Goal: Check status: Check status

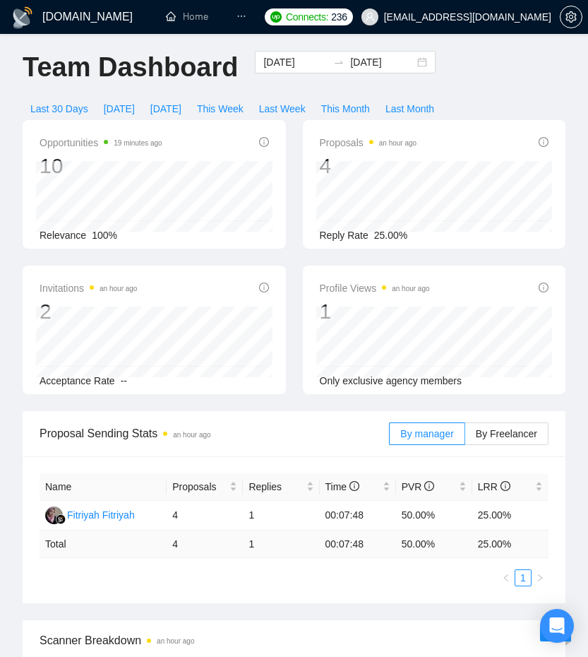
scroll to position [6, 0]
click at [179, 103] on span "[DATE]" at bounding box center [165, 109] width 31 height 16
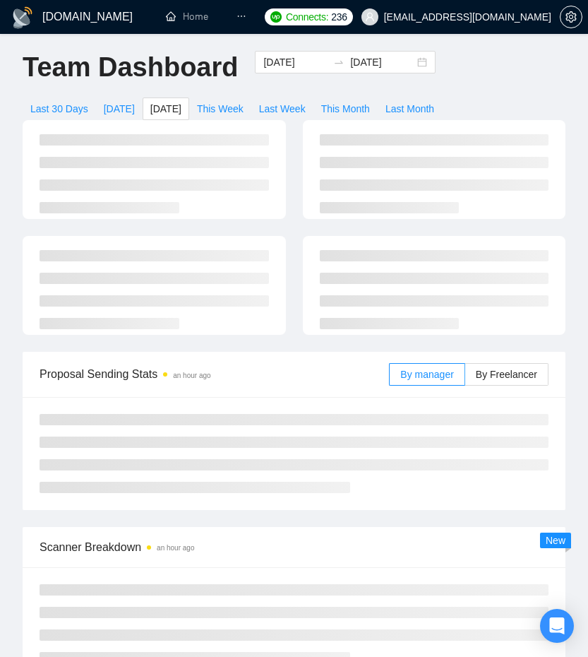
type input "[DATE]"
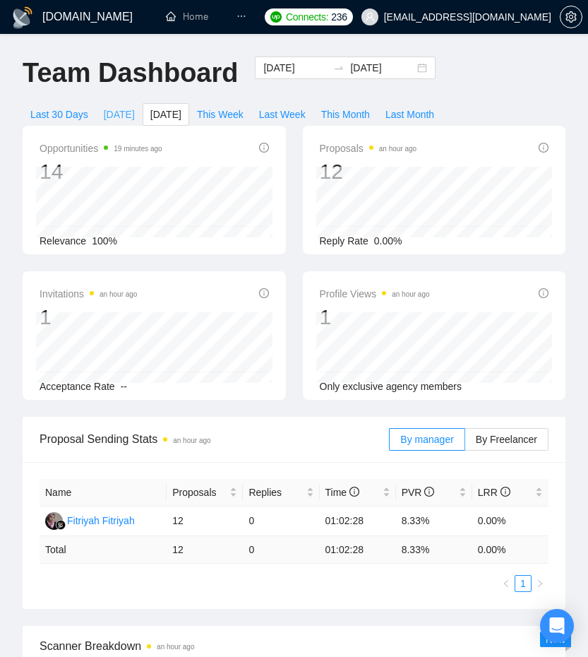
click at [120, 116] on span "[DATE]" at bounding box center [119, 115] width 31 height 16
type input "[DATE]"
click at [167, 117] on span "[DATE]" at bounding box center [165, 115] width 31 height 16
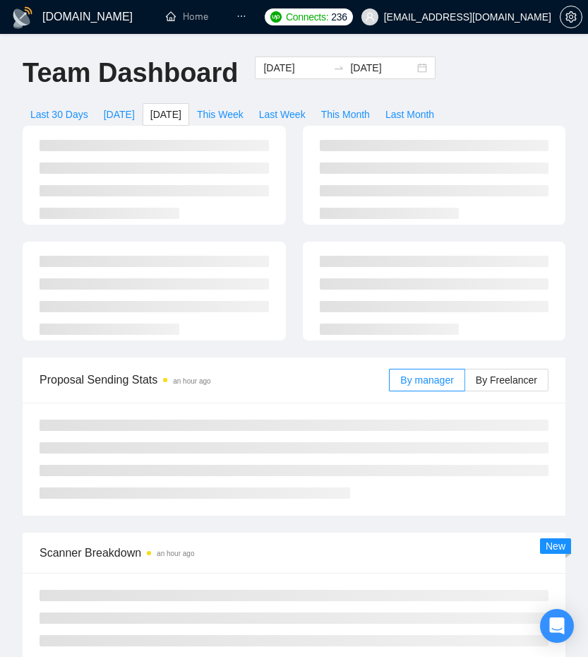
type input "[DATE]"
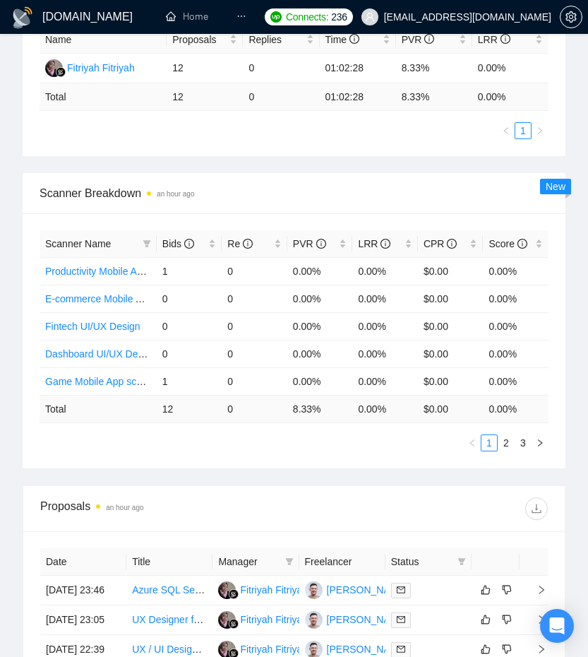
scroll to position [458, 0]
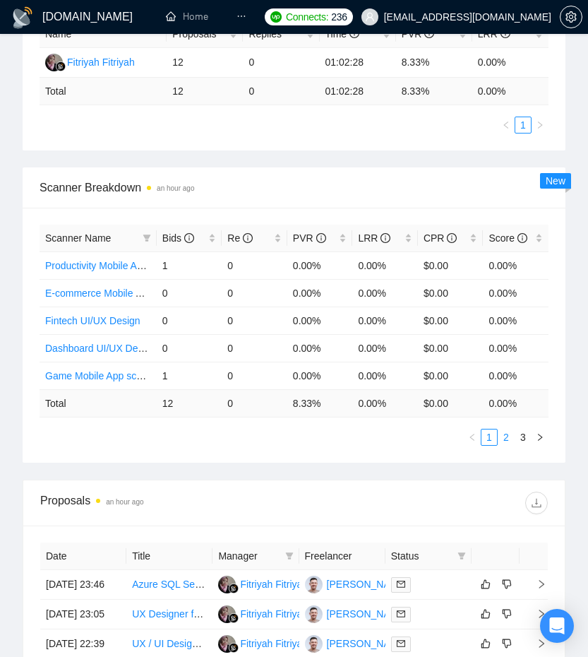
click at [508, 434] on link "2" at bounding box center [507, 437] width 16 height 16
click at [484, 433] on link "1" at bounding box center [490, 437] width 16 height 16
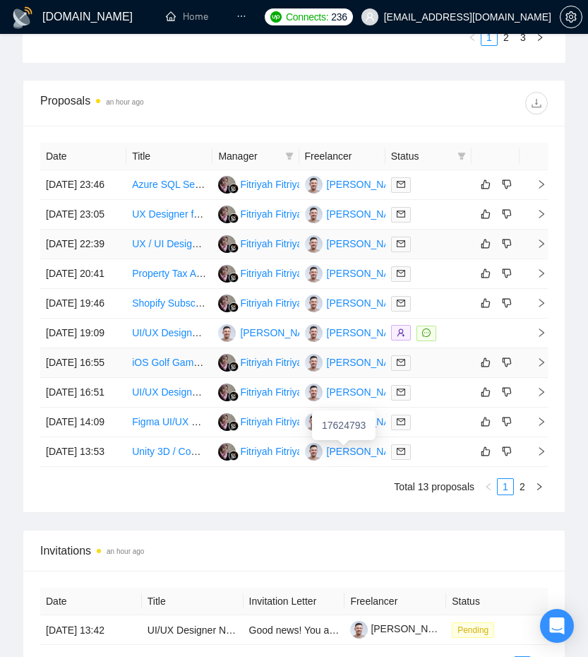
scroll to position [871, 0]
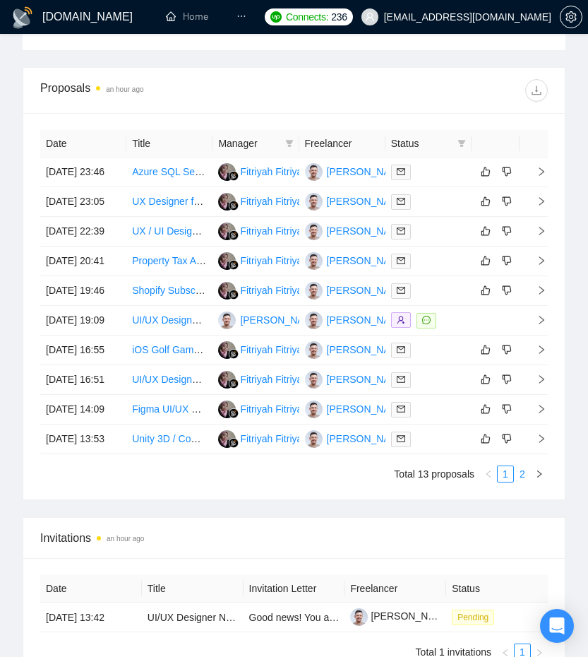
click at [521, 482] on link "2" at bounding box center [523, 474] width 16 height 16
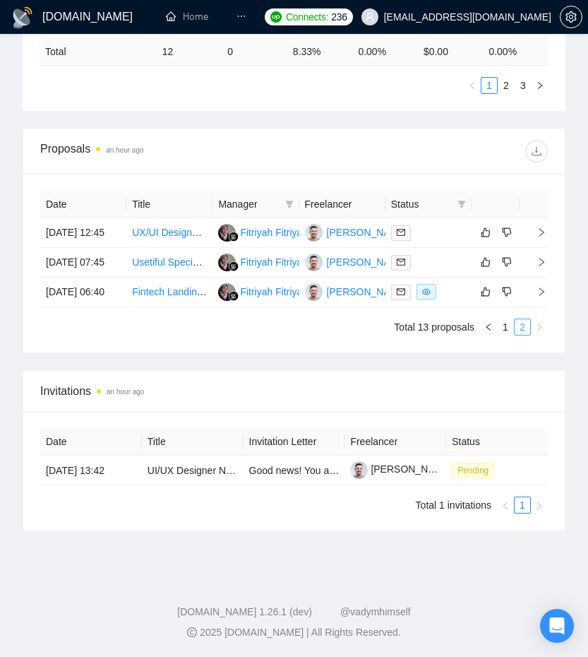
scroll to position [864, 0]
click at [506, 319] on link "1" at bounding box center [506, 327] width 16 height 16
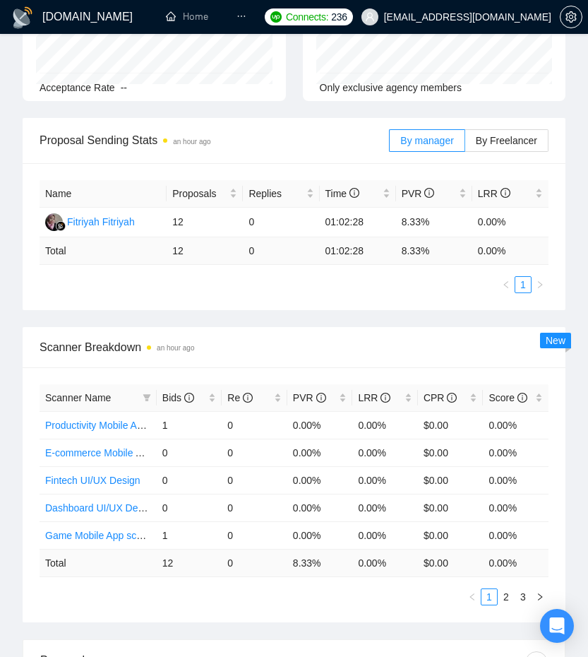
scroll to position [0, 0]
